Goal: Find specific page/section: Find specific page/section

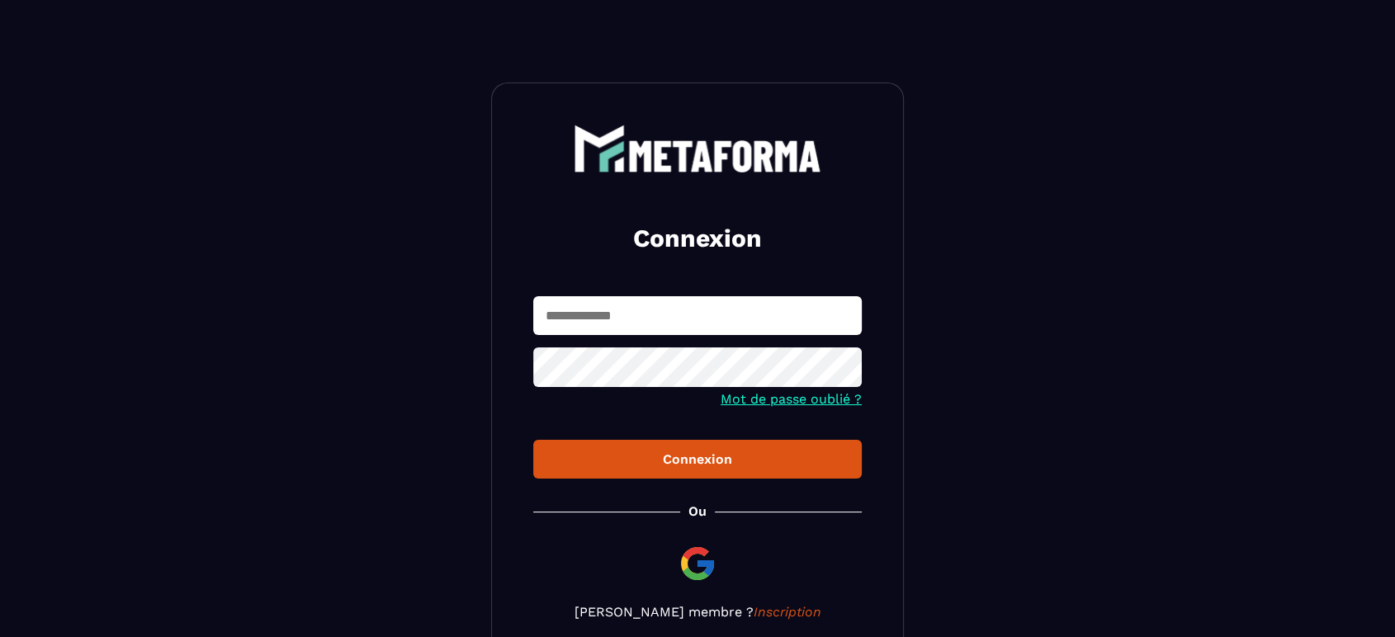
type input "**********"
click at [714, 454] on div "Connexion" at bounding box center [697, 459] width 302 height 16
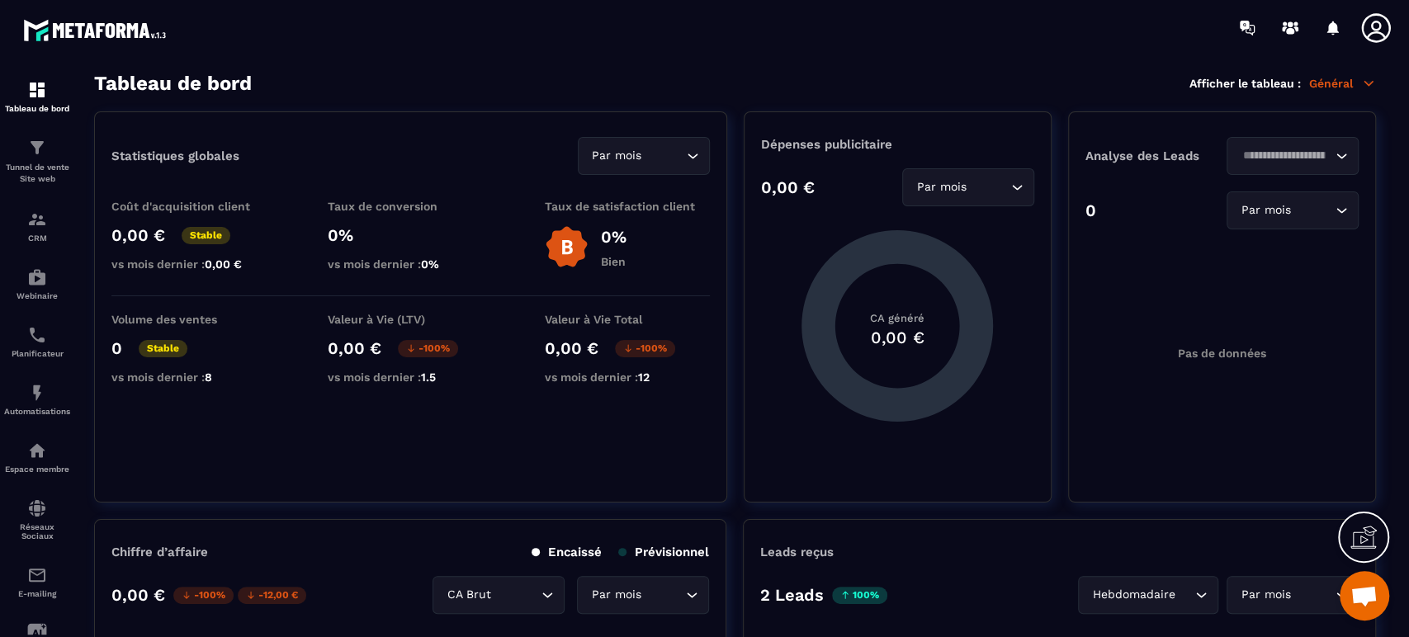
click at [33, 238] on p "CRM" at bounding box center [37, 238] width 66 height 9
